Goal: Task Accomplishment & Management: Manage account settings

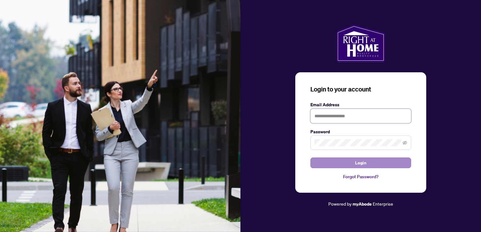
type input "**********"
click at [346, 164] on button "Login" at bounding box center [360, 163] width 101 height 11
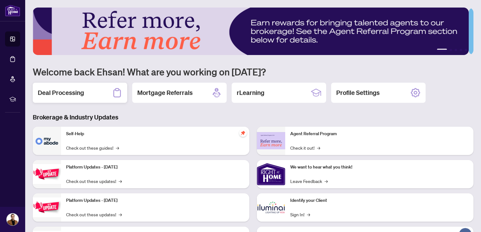
click at [61, 89] on h2 "Deal Processing" at bounding box center [61, 92] width 46 height 9
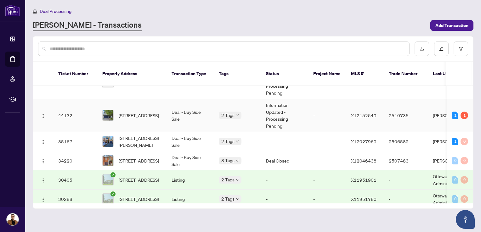
scroll to position [55, 0]
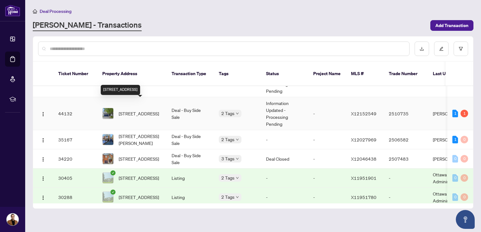
click at [135, 110] on span "[STREET_ADDRESS]" at bounding box center [139, 113] width 40 height 7
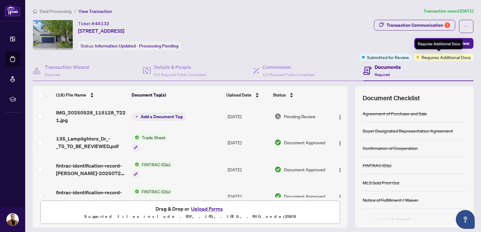
click at [445, 57] on span "Requires Additional Docs" at bounding box center [445, 57] width 49 height 7
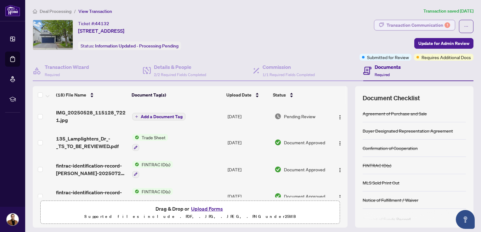
click at [419, 25] on div "Transaction Communication 1" at bounding box center [418, 25] width 64 height 10
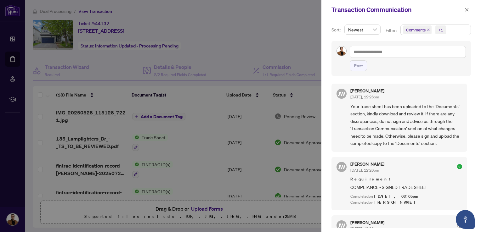
click at [427, 31] on icon "close" at bounding box center [428, 29] width 3 height 3
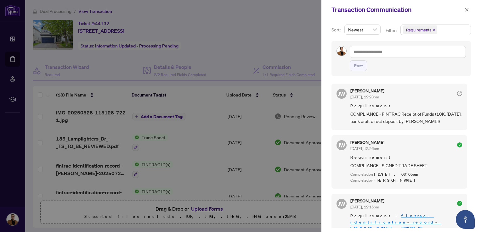
click at [221, 44] on div at bounding box center [240, 116] width 481 height 232
click at [215, 50] on div at bounding box center [240, 116] width 481 height 232
click at [468, 8] on icon "close" at bounding box center [466, 9] width 3 height 3
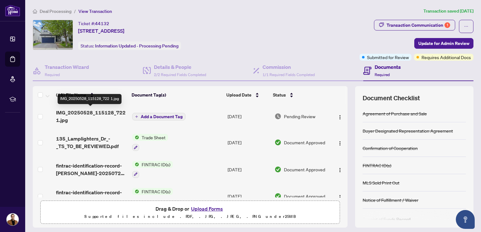
click at [74, 109] on span "IMG_20250528_115128_722 1.jpg" at bounding box center [91, 116] width 71 height 15
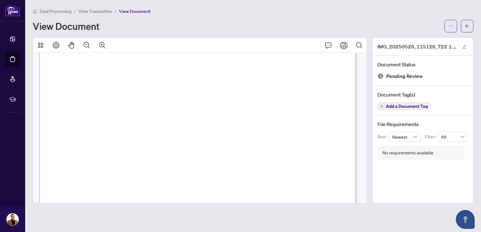
scroll to position [64, 0]
click at [461, 31] on button "button" at bounding box center [467, 26] width 13 height 13
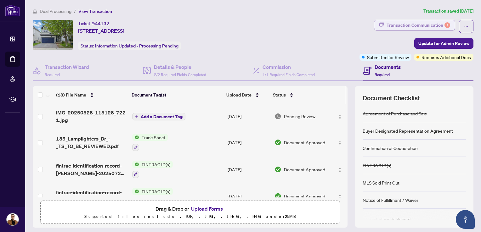
click at [432, 24] on div "Transaction Communication 1" at bounding box center [418, 25] width 64 height 10
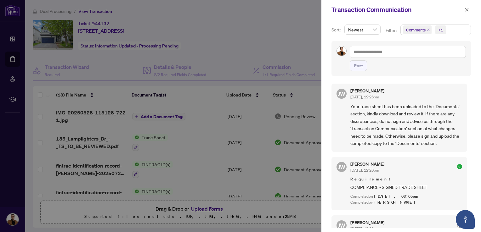
click at [427, 31] on icon "close" at bounding box center [428, 29] width 3 height 3
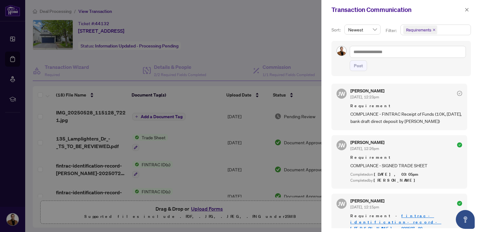
click at [140, 68] on div at bounding box center [240, 116] width 481 height 232
click at [464, 8] on button "button" at bounding box center [466, 10] width 8 height 8
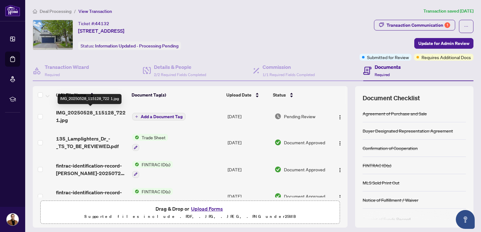
click at [99, 117] on span "IMG_20250528_115128_722 1.jpg" at bounding box center [91, 116] width 71 height 15
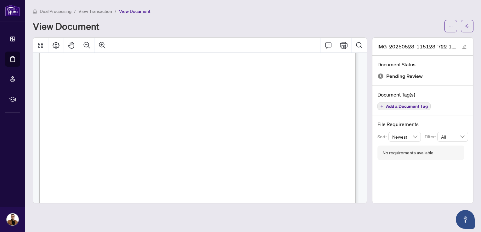
scroll to position [20, 0]
click at [471, 26] on button "button" at bounding box center [467, 26] width 13 height 13
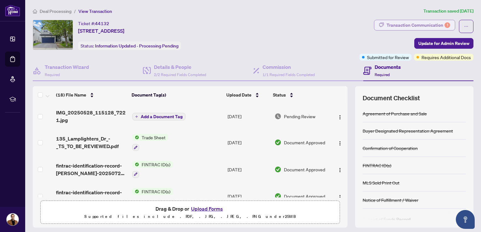
click at [426, 20] on div "Transaction Communication 1" at bounding box center [418, 25] width 64 height 10
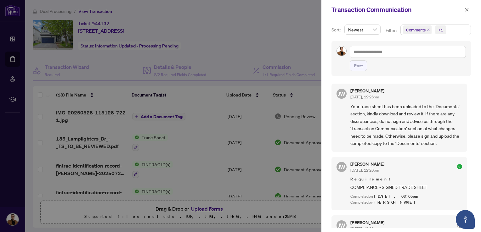
click at [429, 28] on span "Comments" at bounding box center [417, 29] width 28 height 9
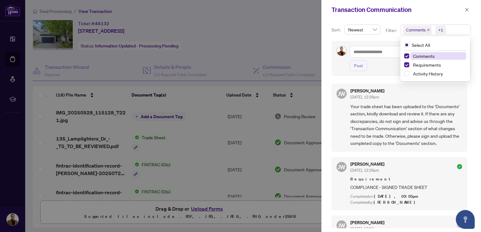
click at [428, 29] on icon "close" at bounding box center [428, 29] width 3 height 3
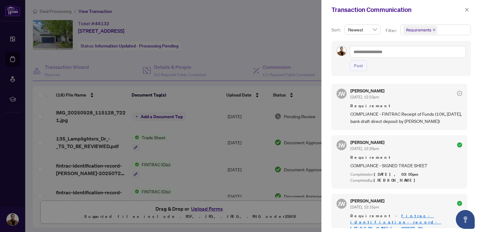
click at [249, 32] on div at bounding box center [240, 116] width 481 height 232
click at [468, 9] on icon "close" at bounding box center [466, 10] width 4 height 4
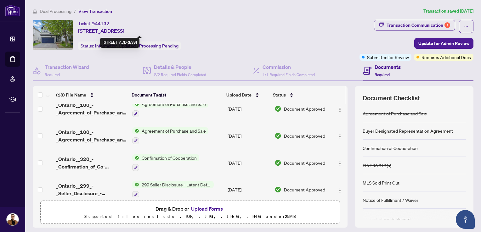
drag, startPoint x: 79, startPoint y: 31, endPoint x: 124, endPoint y: 29, distance: 45.3
click at [124, 29] on span "[STREET_ADDRESS]" at bounding box center [101, 31] width 46 height 8
copy span "135 Lamplighters Dr"
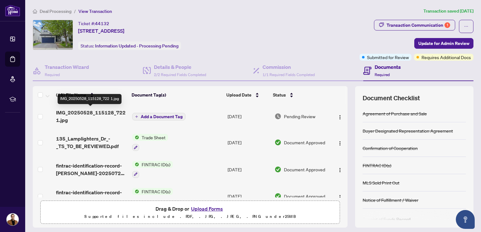
click at [70, 111] on span "IMG_20250528_115128_722 1.jpg" at bounding box center [91, 116] width 71 height 15
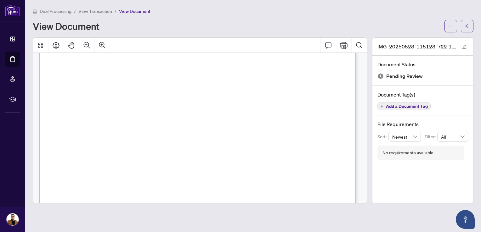
scroll to position [31, 0]
click at [451, 26] on icon "ellipsis" at bounding box center [450, 26] width 4 height 4
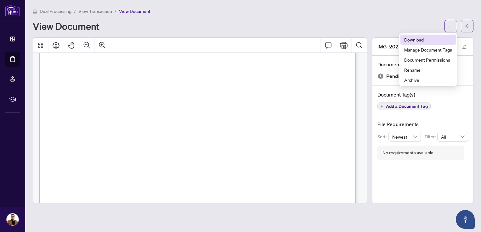
click at [418, 41] on span "Download" at bounding box center [428, 39] width 48 height 7
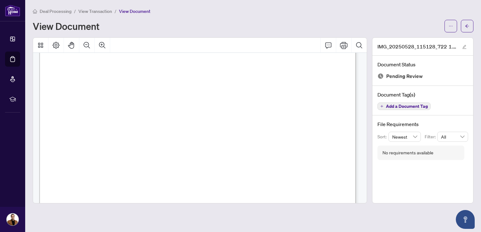
drag, startPoint x: 165, startPoint y: 120, endPoint x: 231, endPoint y: 113, distance: 66.8
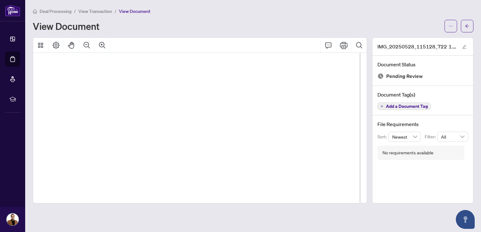
drag, startPoint x: 89, startPoint y: 122, endPoint x: 191, endPoint y: 108, distance: 102.9
drag, startPoint x: 85, startPoint y: 103, endPoint x: 109, endPoint y: 101, distance: 24.3
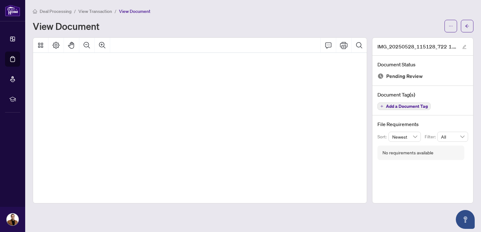
scroll to position [17, 21]
drag, startPoint x: 117, startPoint y: 123, endPoint x: 122, endPoint y: 115, distance: 9.3
click at [100, 9] on span "View Transaction" at bounding box center [95, 11] width 34 height 6
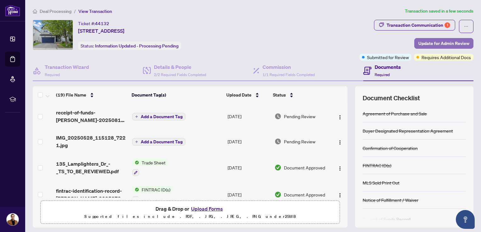
click at [449, 43] on span "Update for Admin Review" at bounding box center [443, 43] width 51 height 10
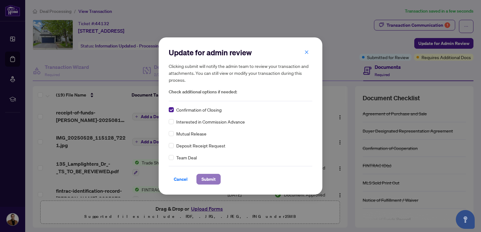
click at [212, 179] on span "Submit" at bounding box center [208, 179] width 14 height 10
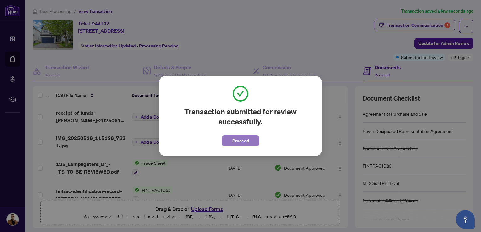
click at [248, 141] on span "Proceed" at bounding box center [240, 141] width 17 height 10
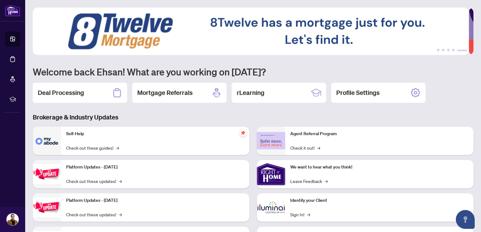
click at [76, 91] on h2 "Deal Processing" at bounding box center [61, 92] width 46 height 9
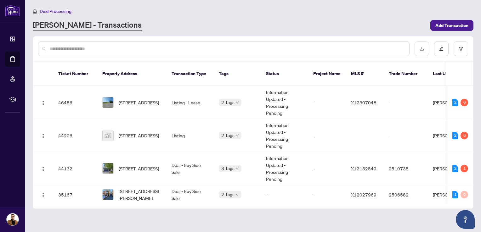
click at [48, 10] on span "Deal Processing" at bounding box center [56, 11] width 32 height 6
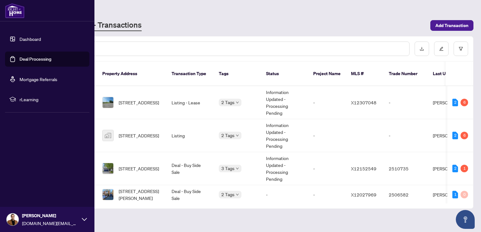
click at [31, 59] on link "Deal Processing" at bounding box center [36, 59] width 32 height 6
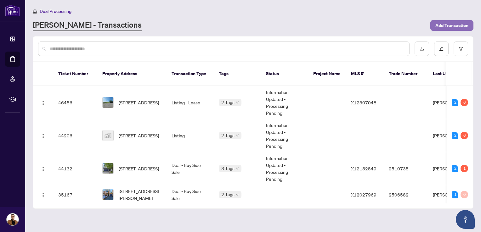
click at [457, 23] on span "Add Transaction" at bounding box center [451, 25] width 33 height 10
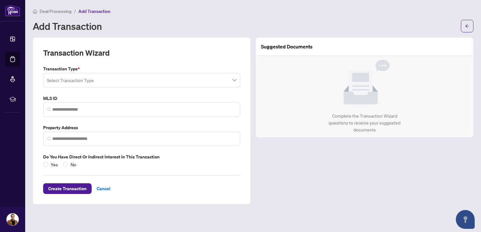
click at [95, 81] on input "search" at bounding box center [139, 81] width 184 height 14
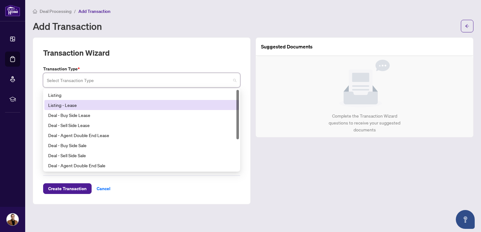
click at [86, 103] on div "Listing - Lease" at bounding box center [141, 105] width 187 height 7
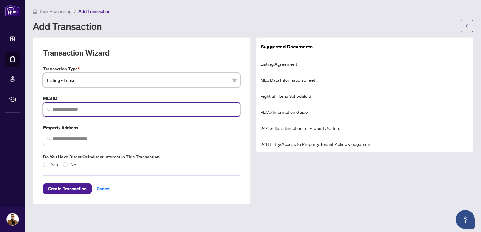
click at [78, 110] on input "search" at bounding box center [144, 109] width 184 height 7
click at [78, 109] on input "search" at bounding box center [144, 109] width 184 height 7
paste input "*********"
type input "*********"
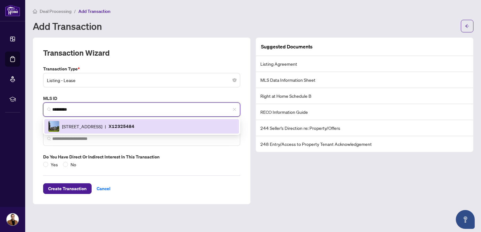
click at [102, 126] on span "[STREET_ADDRESS]" at bounding box center [82, 126] width 40 height 7
type input "**********"
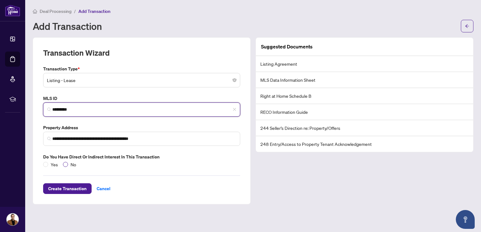
type input "*********"
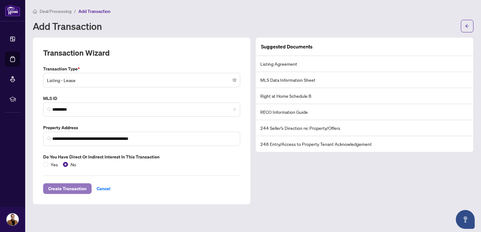
click at [69, 187] on span "Create Transaction" at bounding box center [67, 189] width 38 height 10
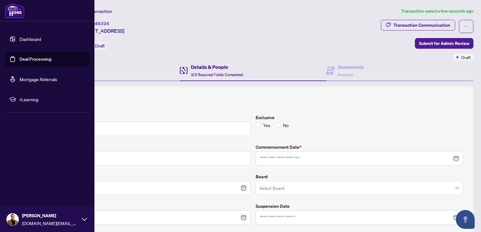
type input "**********"
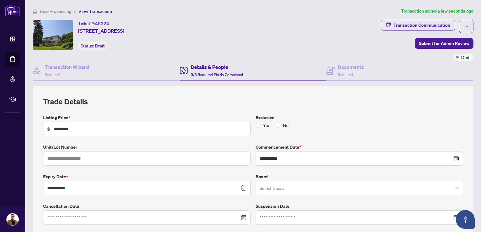
click at [53, 11] on span "Deal Processing" at bounding box center [56, 11] width 32 height 6
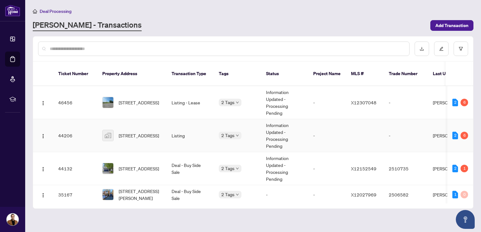
scroll to position [59, 0]
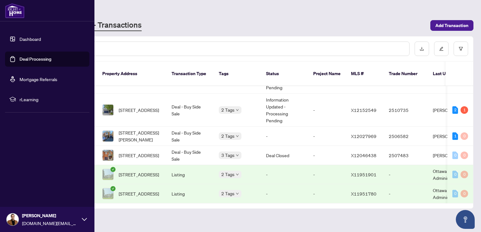
click at [33, 61] on link "Deal Processing" at bounding box center [36, 59] width 32 height 6
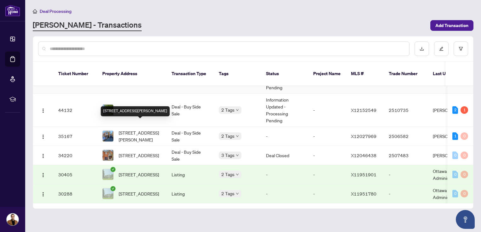
scroll to position [0, 0]
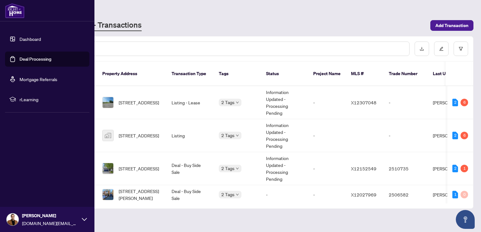
click at [33, 40] on link "Dashboard" at bounding box center [30, 39] width 21 height 6
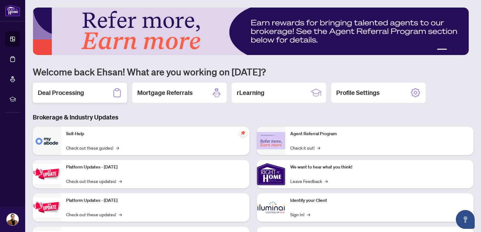
click at [65, 92] on h2 "Deal Processing" at bounding box center [61, 92] width 46 height 9
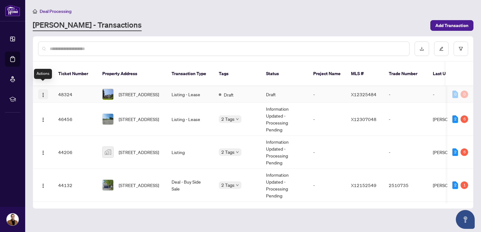
click at [41, 92] on img "button" at bounding box center [43, 94] width 5 height 5
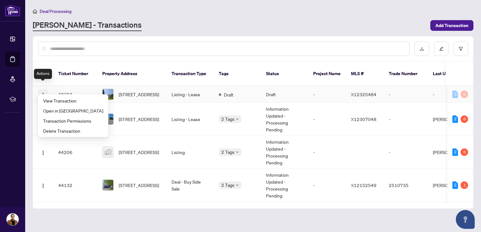
click at [41, 92] on img "button" at bounding box center [43, 94] width 5 height 5
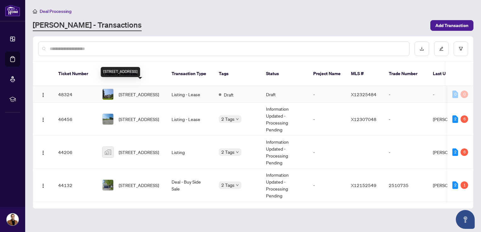
click at [139, 91] on span "[STREET_ADDRESS]" at bounding box center [139, 94] width 40 height 7
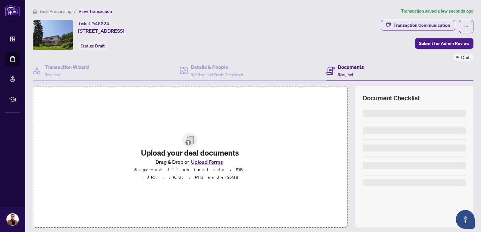
click at [48, 6] on main "Deal Processing / View Transaction Transaction saved a few seconds ago Ticket #…" at bounding box center [253, 116] width 456 height 232
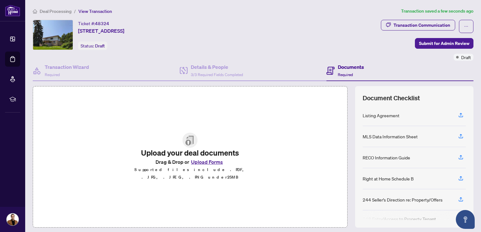
click at [48, 9] on span "Deal Processing" at bounding box center [56, 11] width 32 height 6
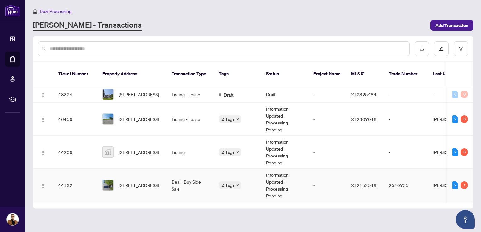
scroll to position [79, 0]
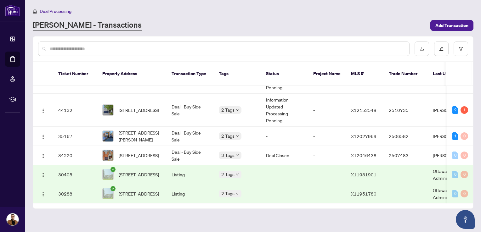
click at [123, 171] on span "[STREET_ADDRESS]" at bounding box center [139, 174] width 40 height 7
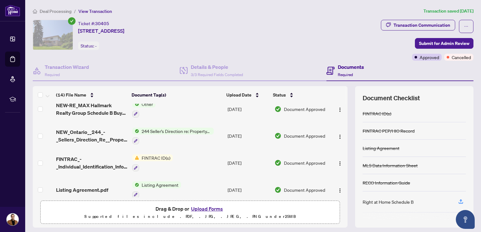
scroll to position [278, 0]
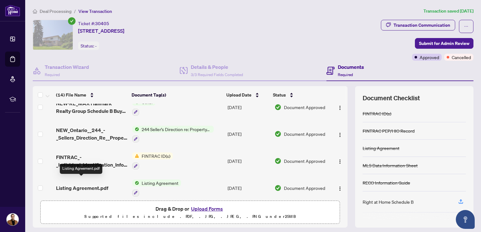
click at [89, 184] on span "Listing Agreement.pdf" at bounding box center [82, 188] width 52 height 8
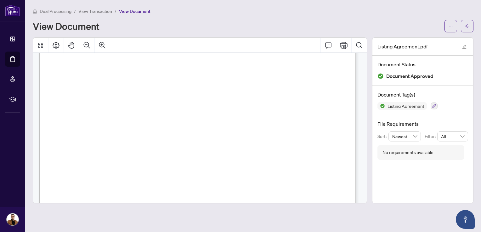
scroll to position [63, 0]
click at [83, 10] on span "View Transaction" at bounding box center [95, 11] width 34 height 6
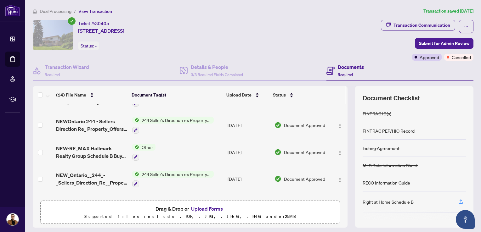
scroll to position [278, 0]
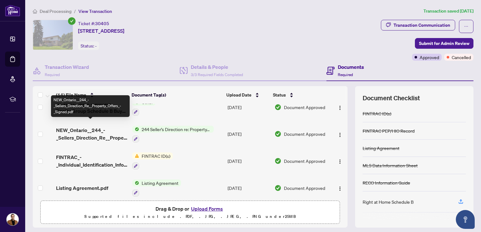
click at [84, 126] on span "NEW_Ontario__244_-_Sellers_Direction_Re__Property_Offers_-_Signed.pdf" at bounding box center [91, 133] width 71 height 15
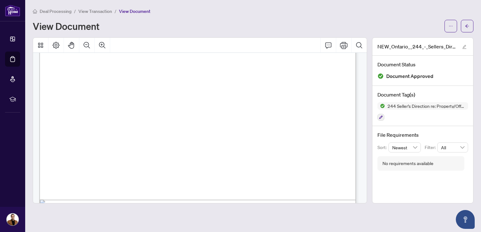
scroll to position [271, 0]
click at [102, 11] on span "View Transaction" at bounding box center [95, 11] width 34 height 6
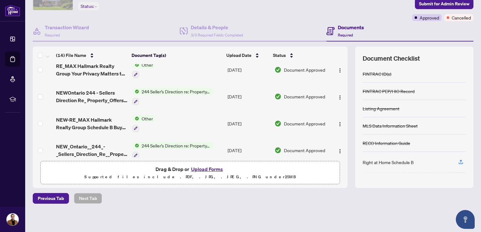
scroll to position [183, 0]
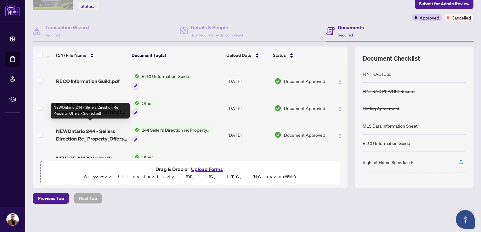
click at [89, 131] on span "NEWOntario 244 - Sellers Direction Re_ Property_Offers - Signed.pdf" at bounding box center [91, 134] width 71 height 15
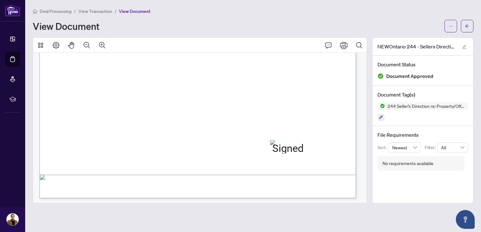
scroll to position [271, 0]
click at [101, 10] on span "View Transaction" at bounding box center [95, 11] width 34 height 6
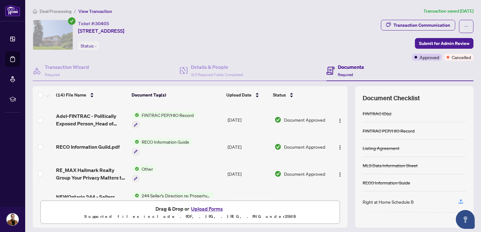
scroll to position [126, 0]
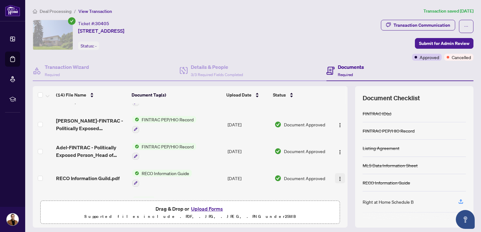
click at [337, 176] on img "button" at bounding box center [339, 178] width 5 height 5
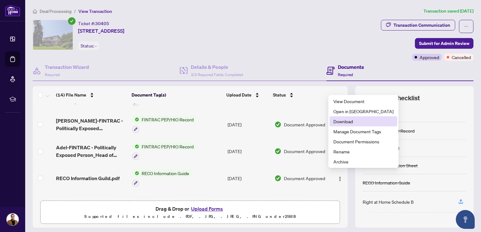
click at [345, 122] on span "Download" at bounding box center [363, 121] width 60 height 7
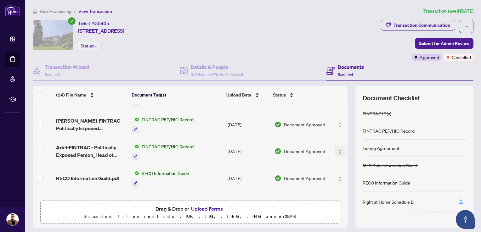
click at [337, 150] on img "button" at bounding box center [339, 152] width 5 height 5
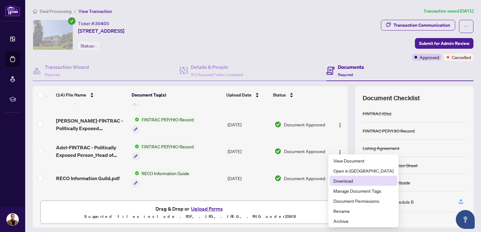
click at [349, 182] on span "Download" at bounding box center [363, 180] width 60 height 7
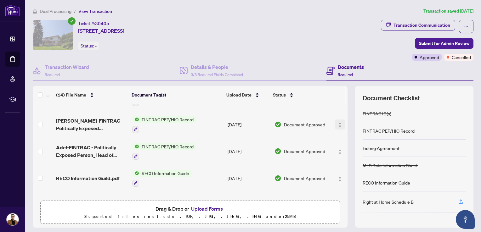
click at [337, 123] on img "button" at bounding box center [339, 125] width 5 height 5
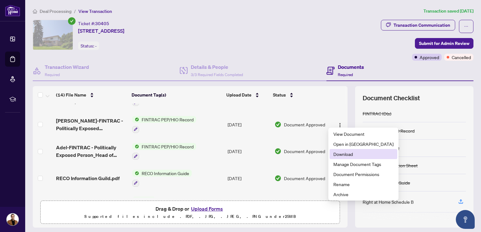
click at [346, 155] on span "Download" at bounding box center [363, 154] width 60 height 7
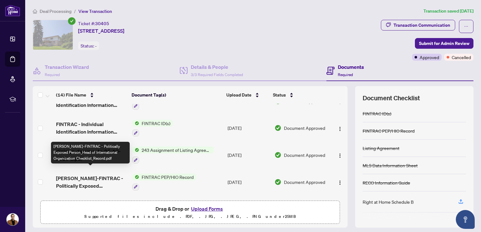
scroll to position [63, 0]
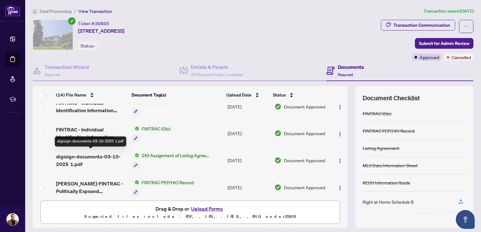
click at [80, 154] on span "digisign-documents-03-10-2025 1.pdf" at bounding box center [91, 160] width 71 height 15
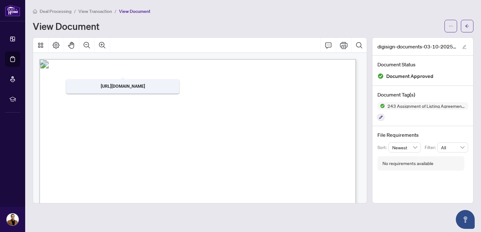
click at [90, 12] on span "View Transaction" at bounding box center [95, 11] width 34 height 6
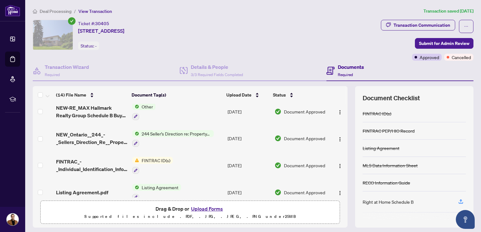
scroll to position [278, 0]
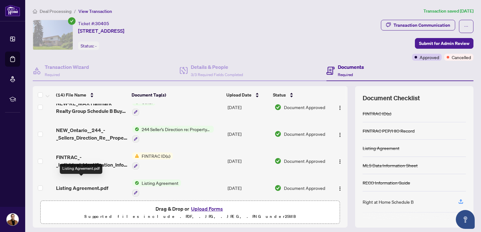
click at [85, 184] on span "Listing Agreement.pdf" at bounding box center [82, 188] width 52 height 8
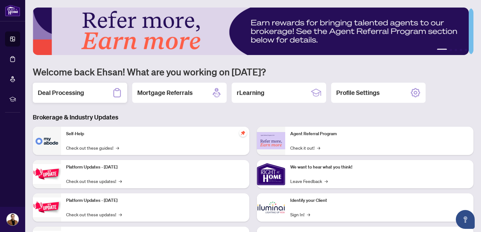
click at [57, 87] on div "Deal Processing" at bounding box center [80, 93] width 94 height 20
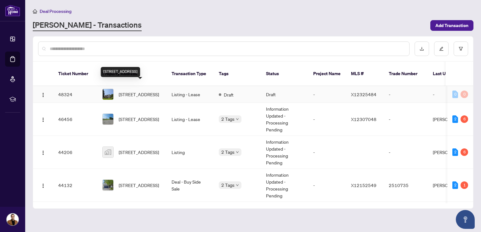
click at [136, 91] on span "[STREET_ADDRESS]" at bounding box center [139, 94] width 40 height 7
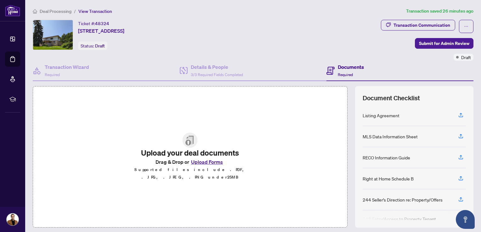
click at [49, 12] on span "Deal Processing" at bounding box center [56, 11] width 32 height 6
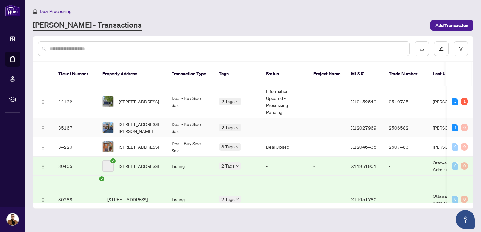
scroll to position [79, 0]
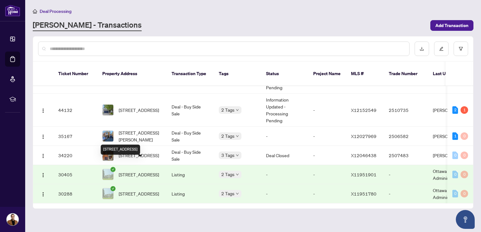
click at [125, 171] on span "[STREET_ADDRESS]" at bounding box center [139, 174] width 40 height 7
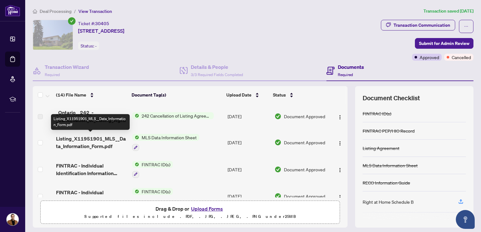
click at [84, 143] on span "Listing_X11951901_MLS__Data_Information_Form.pdf" at bounding box center [91, 142] width 71 height 15
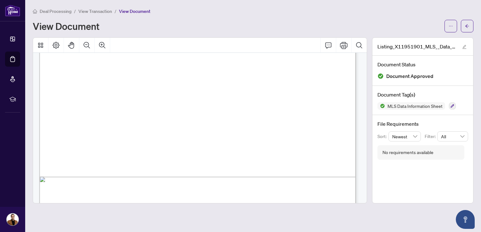
scroll to position [309, 0]
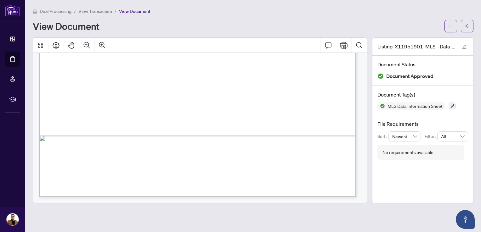
click at [94, 11] on span "View Transaction" at bounding box center [95, 11] width 34 height 6
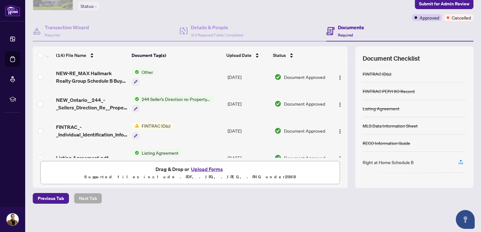
scroll to position [278, 0]
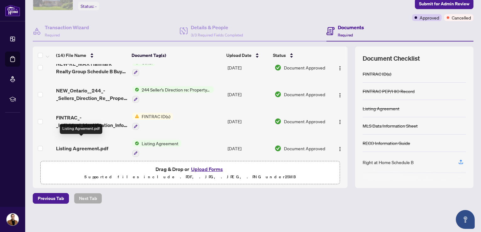
click at [97, 145] on span "Listing Agreement.pdf" at bounding box center [82, 149] width 52 height 8
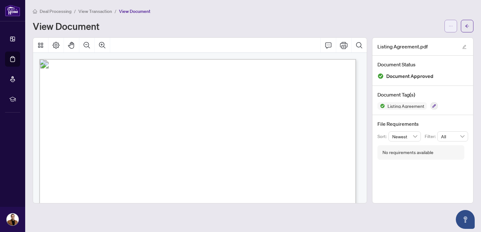
click at [450, 26] on icon "ellipsis" at bounding box center [450, 26] width 4 height 4
click at [329, 18] on div "Deal Processing / View Transaction / View Document View Document" at bounding box center [253, 20] width 440 height 25
click at [448, 25] on button "button" at bounding box center [450, 26] width 13 height 13
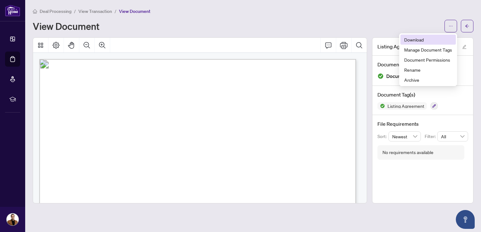
click at [424, 43] on li "Download" at bounding box center [427, 40] width 55 height 10
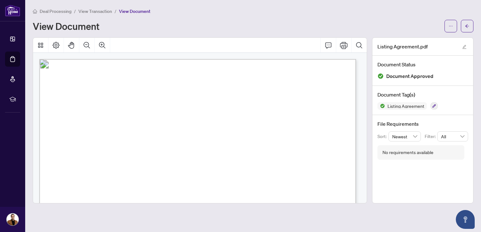
click at [94, 12] on span "View Transaction" at bounding box center [95, 11] width 34 height 6
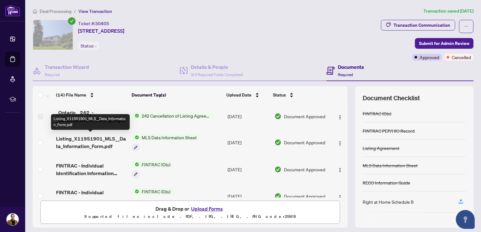
click at [93, 140] on span "Listing_X11951901_MLS__Data_Information_Form.pdf" at bounding box center [91, 142] width 71 height 15
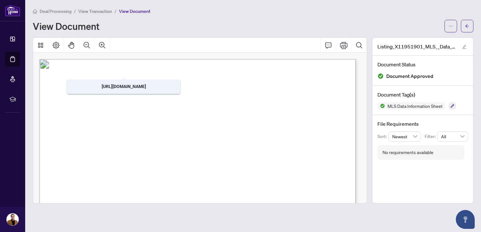
click at [90, 8] on span "View Transaction" at bounding box center [95, 11] width 34 height 6
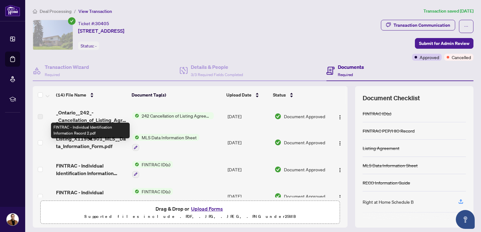
scroll to position [63, 0]
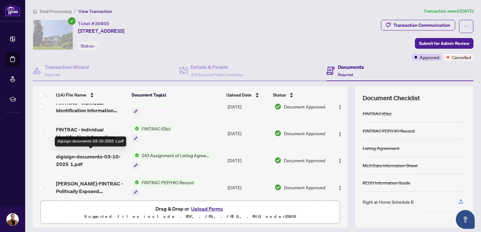
click at [75, 154] on span "digisign-documents-03-10-2025 1.pdf" at bounding box center [91, 160] width 71 height 15
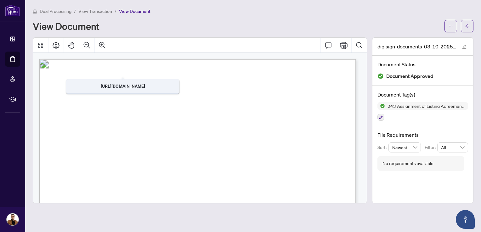
click at [91, 10] on span "View Transaction" at bounding box center [95, 11] width 34 height 6
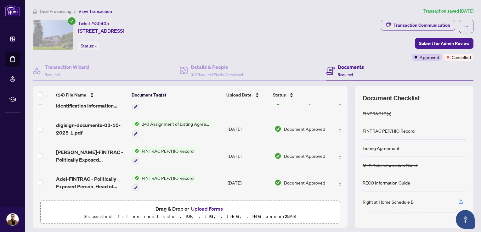
scroll to position [63, 0]
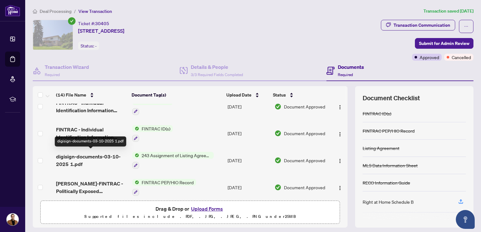
click at [68, 157] on span "digisign-documents-03-10-2025 1.pdf" at bounding box center [91, 160] width 71 height 15
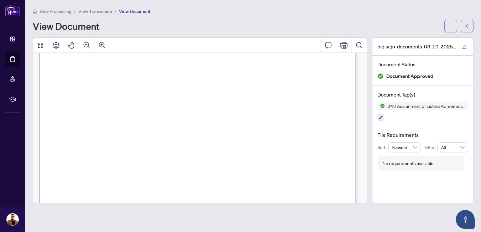
scroll to position [691, 0]
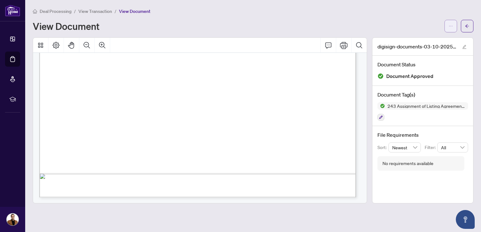
click at [447, 27] on button "button" at bounding box center [450, 26] width 13 height 13
click at [418, 42] on span "Download" at bounding box center [428, 39] width 48 height 7
click at [453, 27] on button "button" at bounding box center [450, 26] width 13 height 13
click at [336, 22] on div "View Document" at bounding box center [237, 26] width 408 height 10
click at [464, 25] on button "button" at bounding box center [467, 26] width 13 height 13
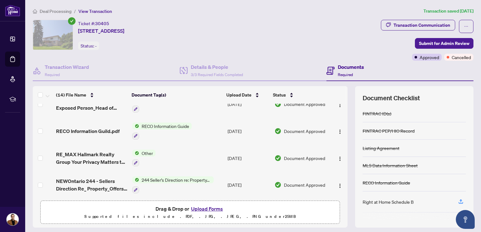
scroll to position [189, 0]
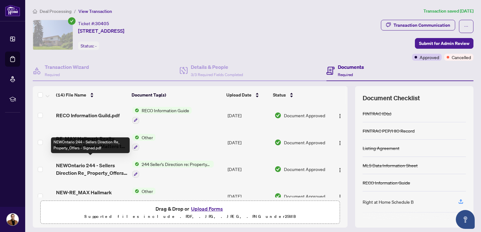
click at [97, 164] on span "NEWOntario 244 - Sellers Direction Re_ Property_Offers - Signed.pdf" at bounding box center [91, 169] width 71 height 15
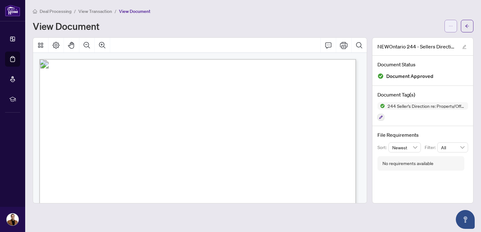
click at [455, 25] on button "button" at bounding box center [450, 26] width 13 height 13
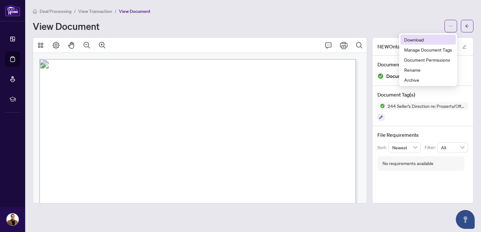
click at [415, 37] on span "Download" at bounding box center [428, 39] width 48 height 7
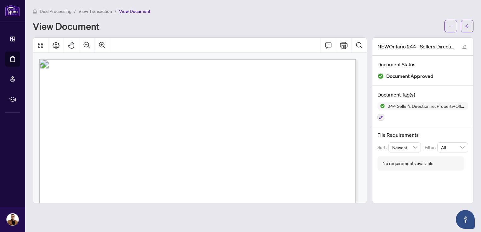
click at [91, 11] on span "View Transaction" at bounding box center [95, 11] width 34 height 6
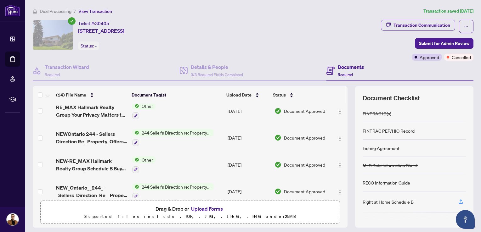
scroll to position [252, 0]
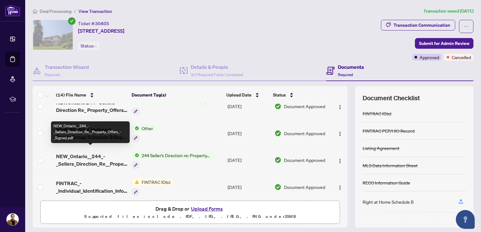
click at [77, 154] on span "NEW_Ontario__244_-_Sellers_Direction_Re__Property_Offers_-_Signed.pdf" at bounding box center [91, 160] width 71 height 15
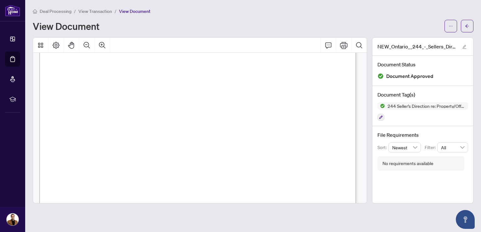
scroll to position [220, 0]
click at [466, 27] on icon "arrow-left" at bounding box center [467, 26] width 4 height 4
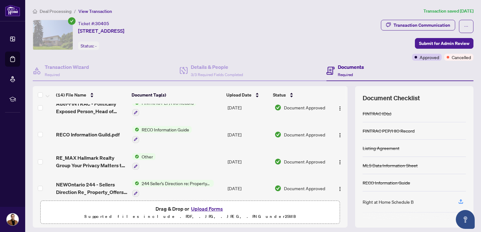
scroll to position [189, 0]
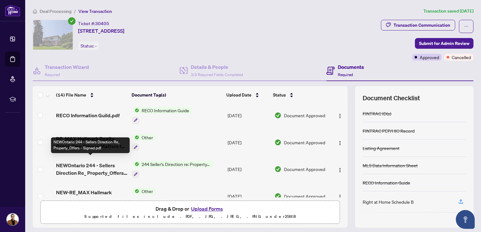
click at [94, 162] on span "NEWOntario 244 - Sellers Direction Re_ Property_Offers - Signed.pdf" at bounding box center [91, 169] width 71 height 15
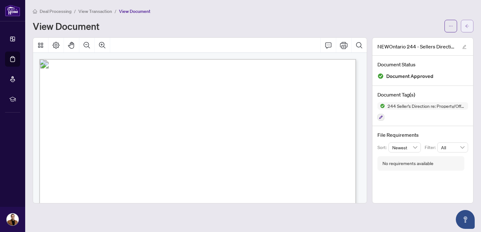
click at [471, 27] on button "button" at bounding box center [467, 26] width 13 height 13
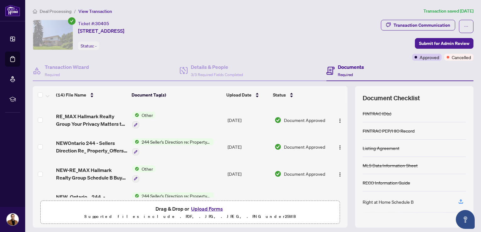
scroll to position [220, 0]
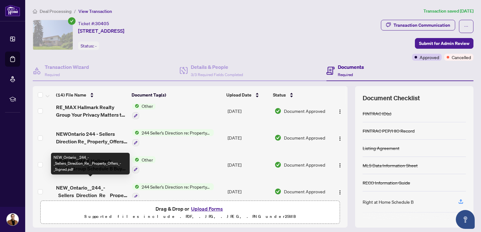
click at [88, 187] on span "NEW_Ontario__244_-_Sellers_Direction_Re__Property_Offers_-_Signed.pdf" at bounding box center [91, 191] width 71 height 15
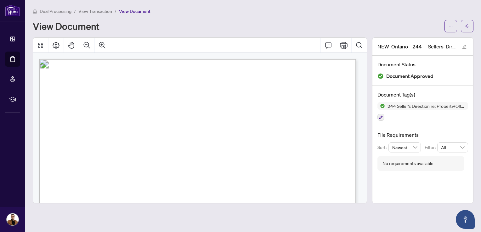
scroll to position [63, 0]
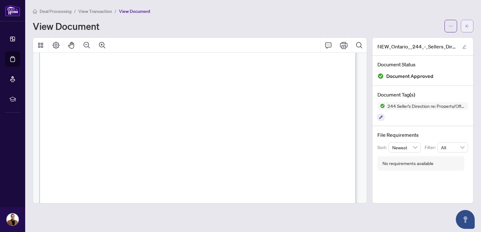
click at [462, 29] on button "button" at bounding box center [467, 26] width 13 height 13
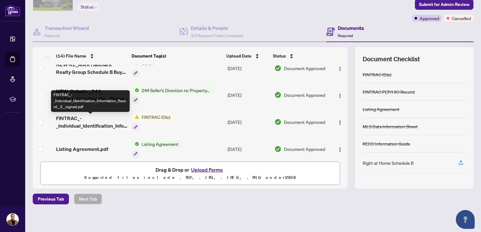
scroll to position [40, 0]
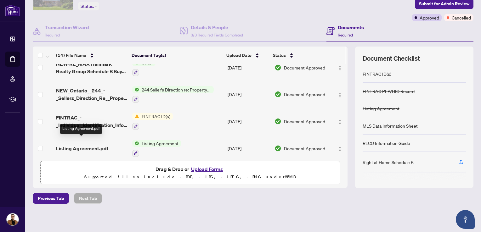
click at [82, 145] on span "Listing Agreement.pdf" at bounding box center [82, 149] width 52 height 8
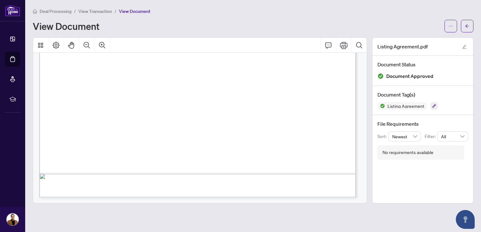
scroll to position [1530, 0]
